Goal: Task Accomplishment & Management: Manage account settings

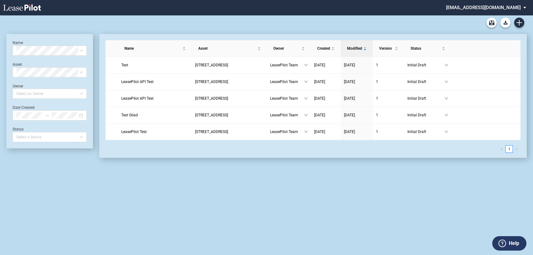
click at [510, 4] on md-select "admin@leasepilot.co Super Admin Area Admin Area Settings Sign Out" at bounding box center [489, 7] width 86 height 14
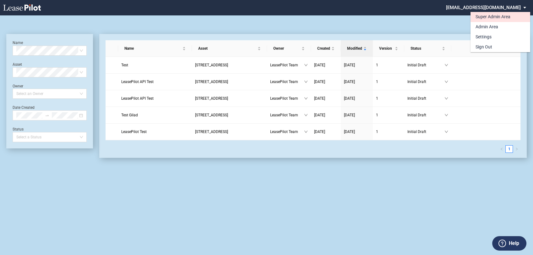
click at [478, 16] on div "Super Admin Area" at bounding box center [493, 17] width 35 height 6
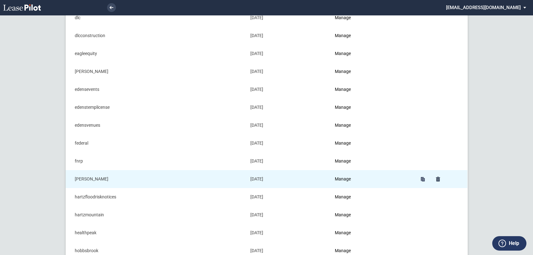
scroll to position [209, 0]
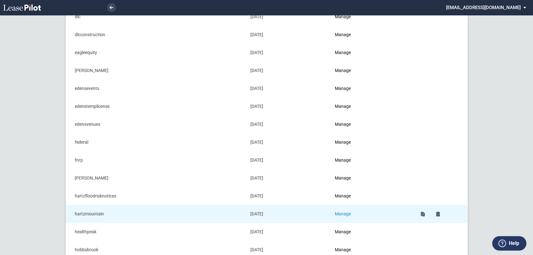
click at [347, 212] on link "Manage" at bounding box center [343, 213] width 16 height 5
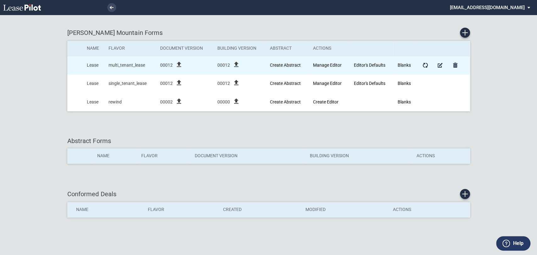
click at [179, 63] on icon "file_upload" at bounding box center [179, 65] width 8 height 8
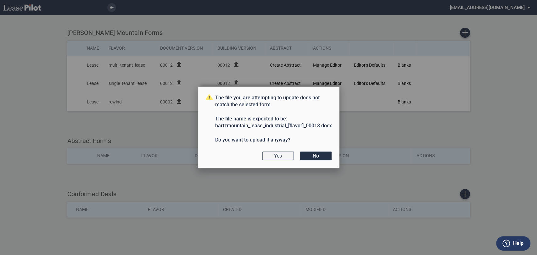
click at [284, 159] on button "Yes" at bounding box center [277, 155] width 31 height 9
